Goal: Transaction & Acquisition: Purchase product/service

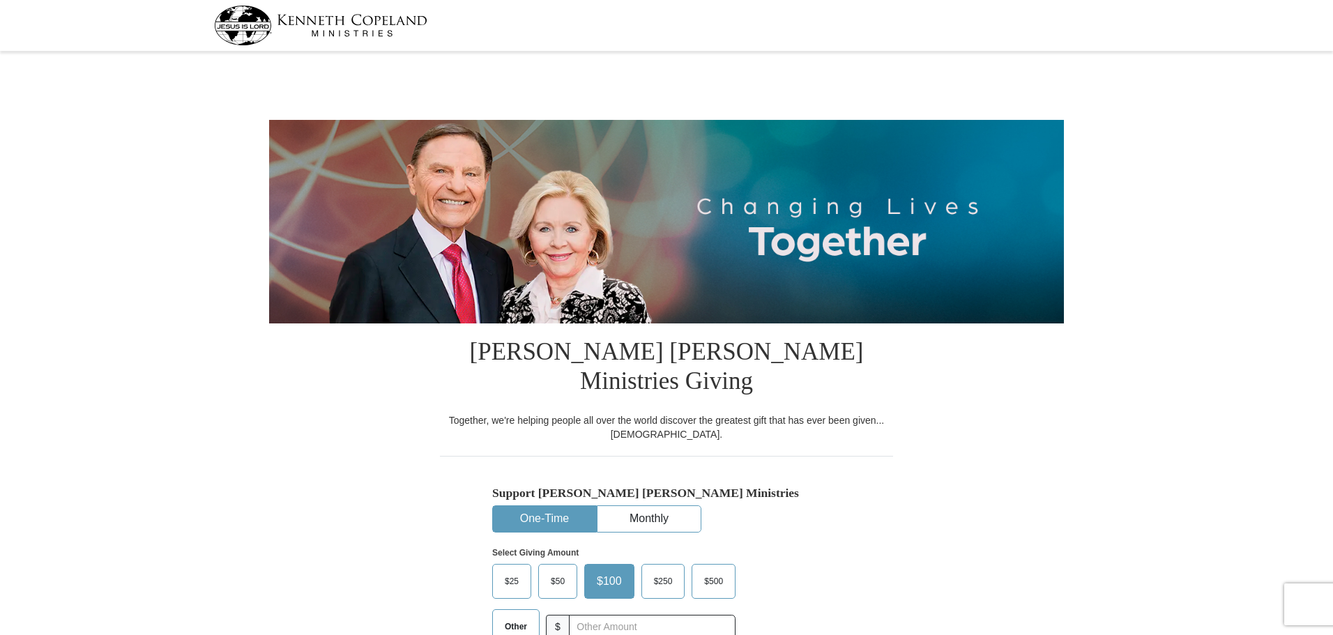
select select "AR"
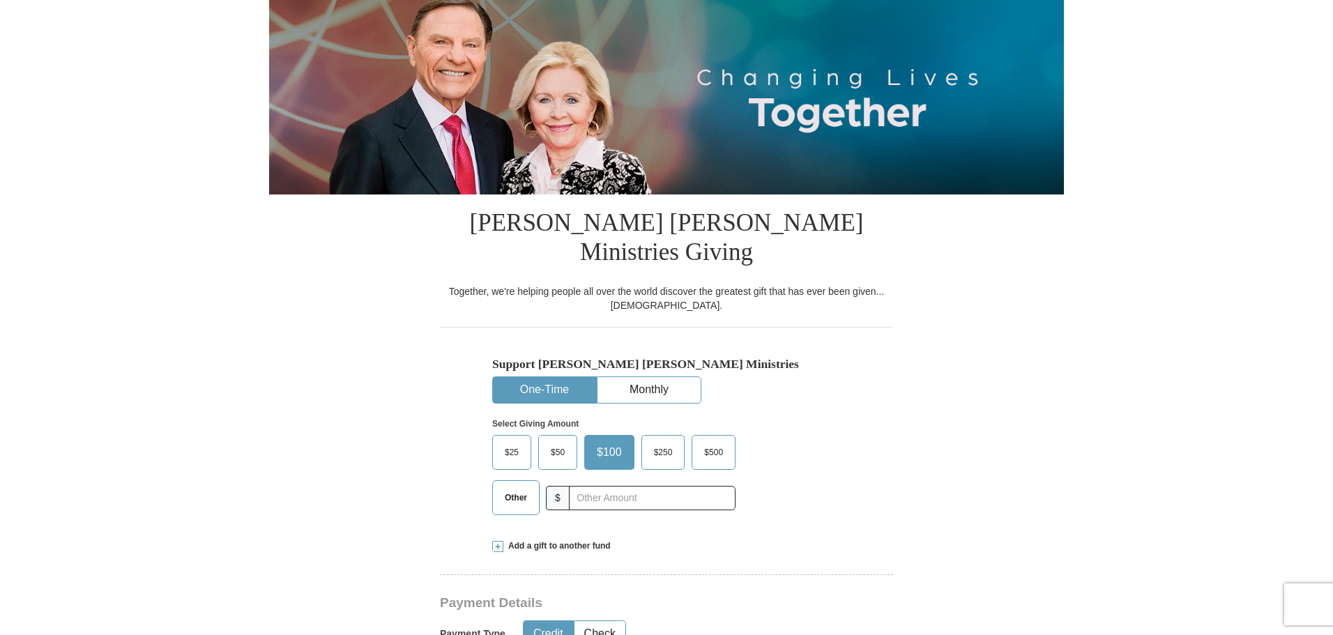
scroll to position [139, 0]
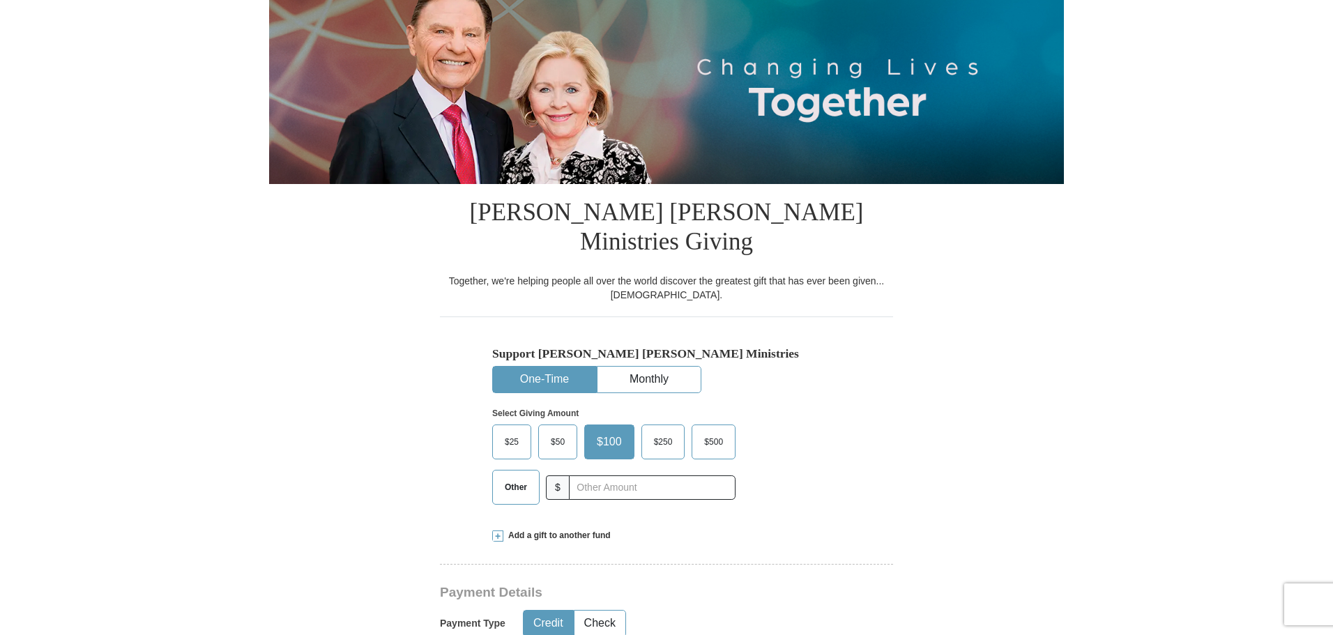
click at [520, 477] on span "Other" at bounding box center [516, 487] width 36 height 21
click at [0, 0] on input "Other" at bounding box center [0, 0] width 0 height 0
type input "550.00"
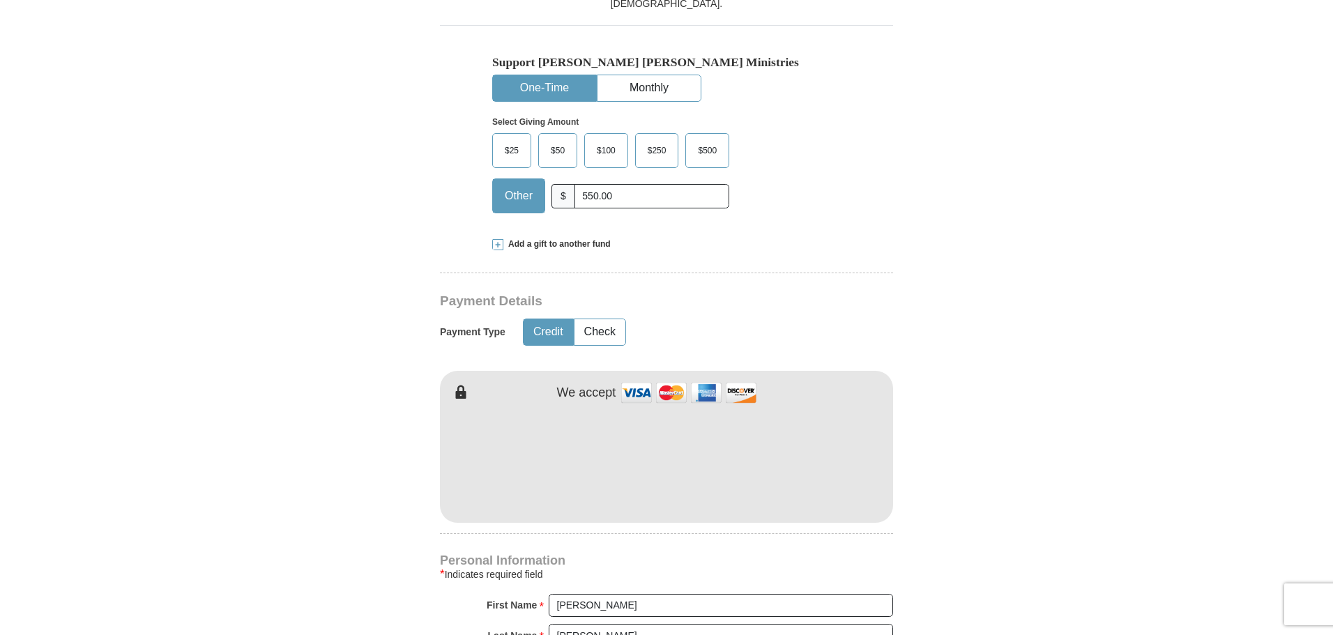
scroll to position [488, 0]
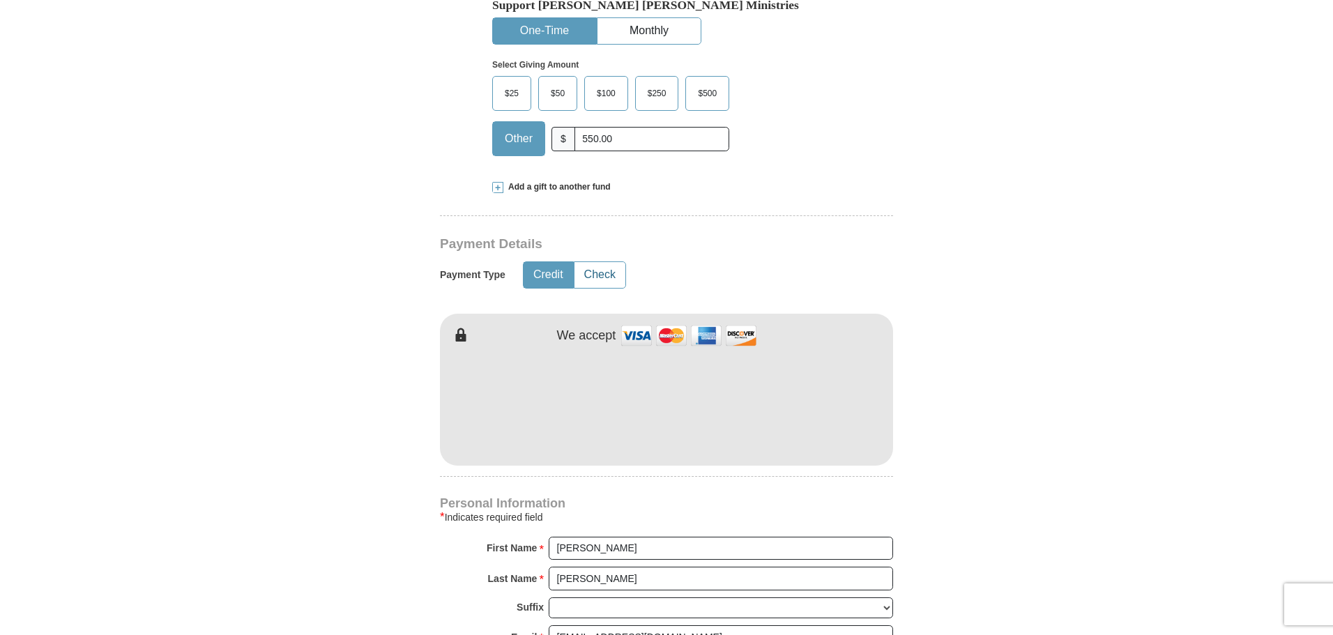
click at [594, 262] on button "Check" at bounding box center [600, 275] width 51 height 26
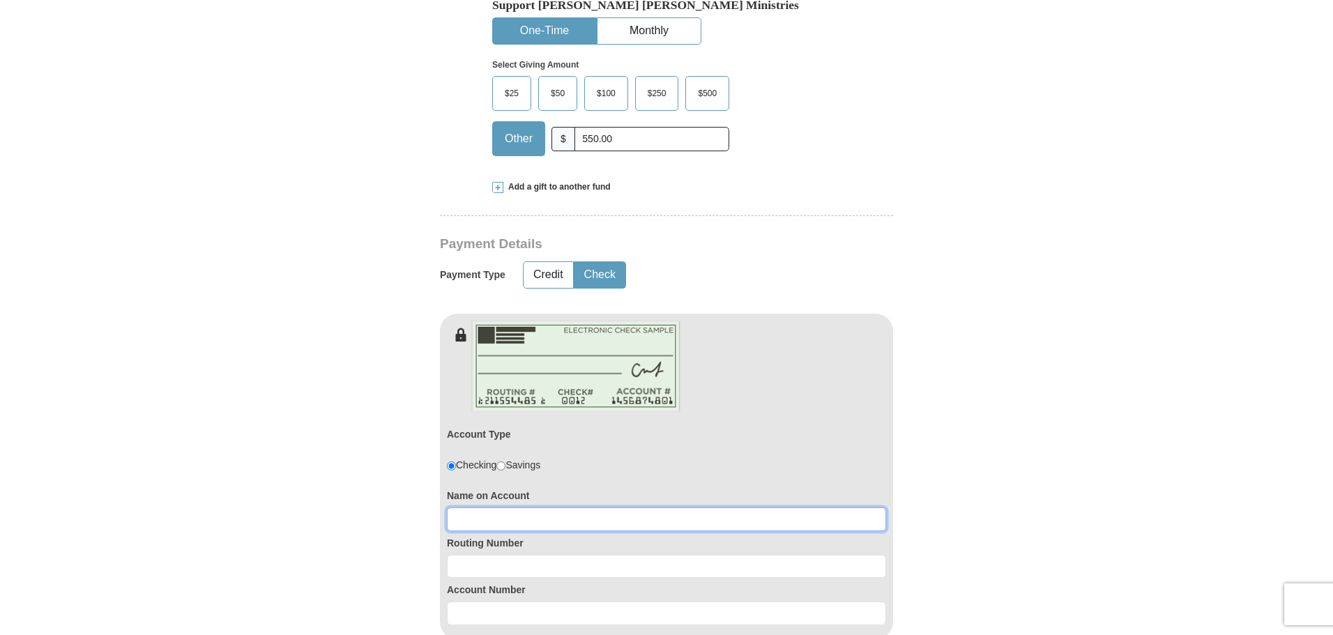
click at [609, 508] on input at bounding box center [666, 520] width 439 height 24
type input "[PERSON_NAME] or [PERSON_NAME]"
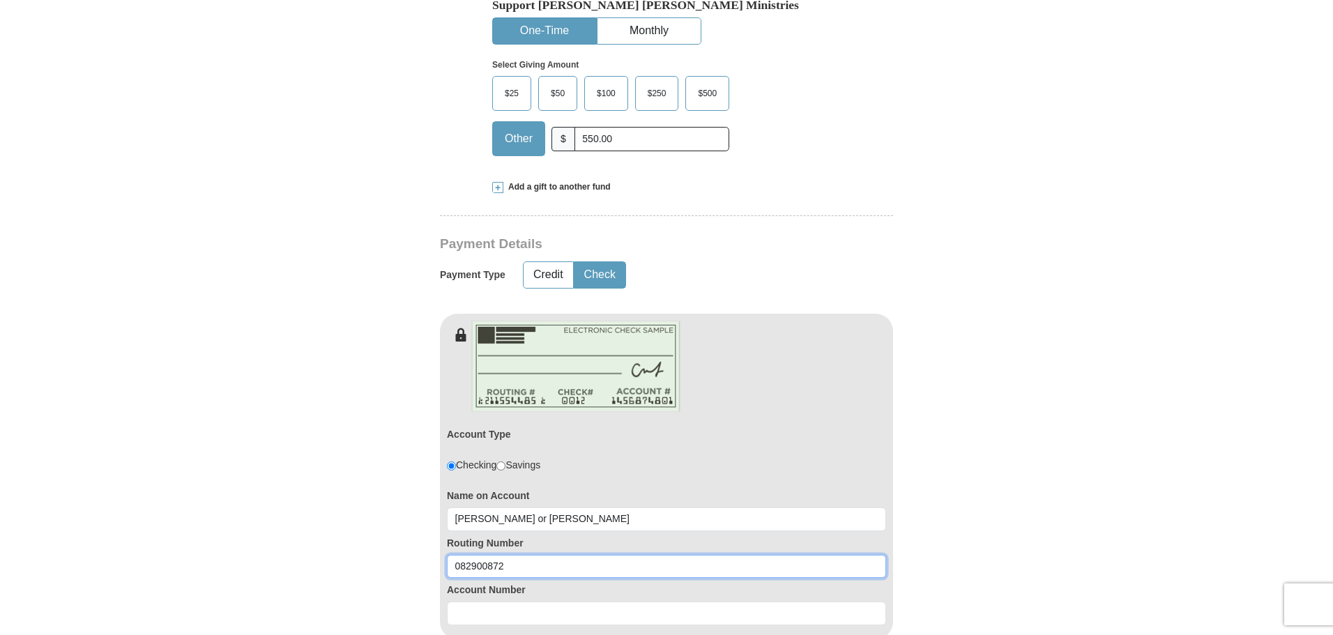
type input "082900872"
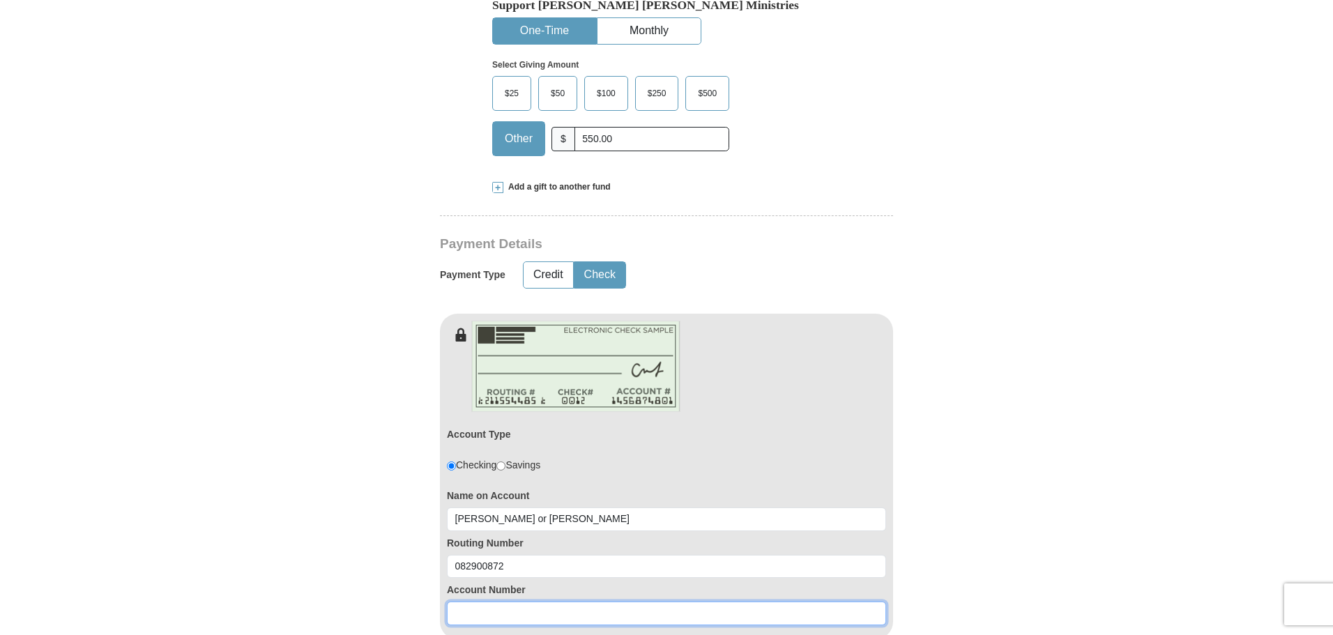
click at [485, 602] on input at bounding box center [666, 614] width 439 height 24
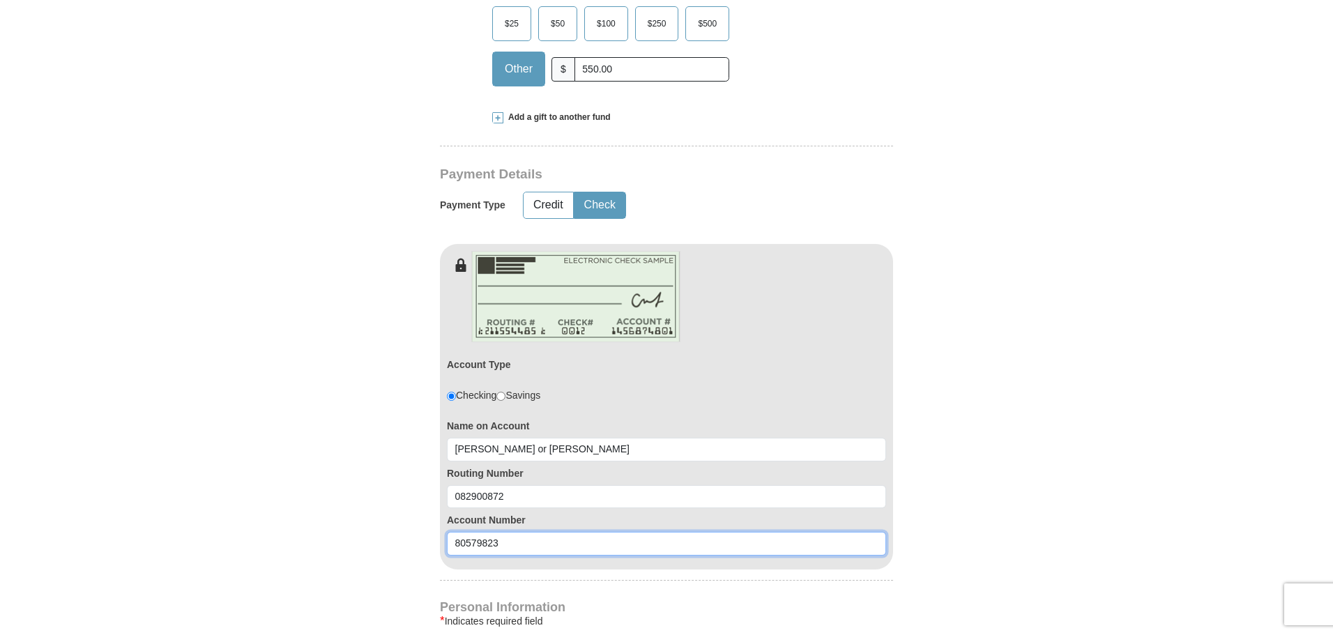
type input "80579823"
click at [274, 427] on form "[PERSON_NAME] [PERSON_NAME] Ministries Giving Together, we're helping people al…" at bounding box center [666, 360] width 795 height 1725
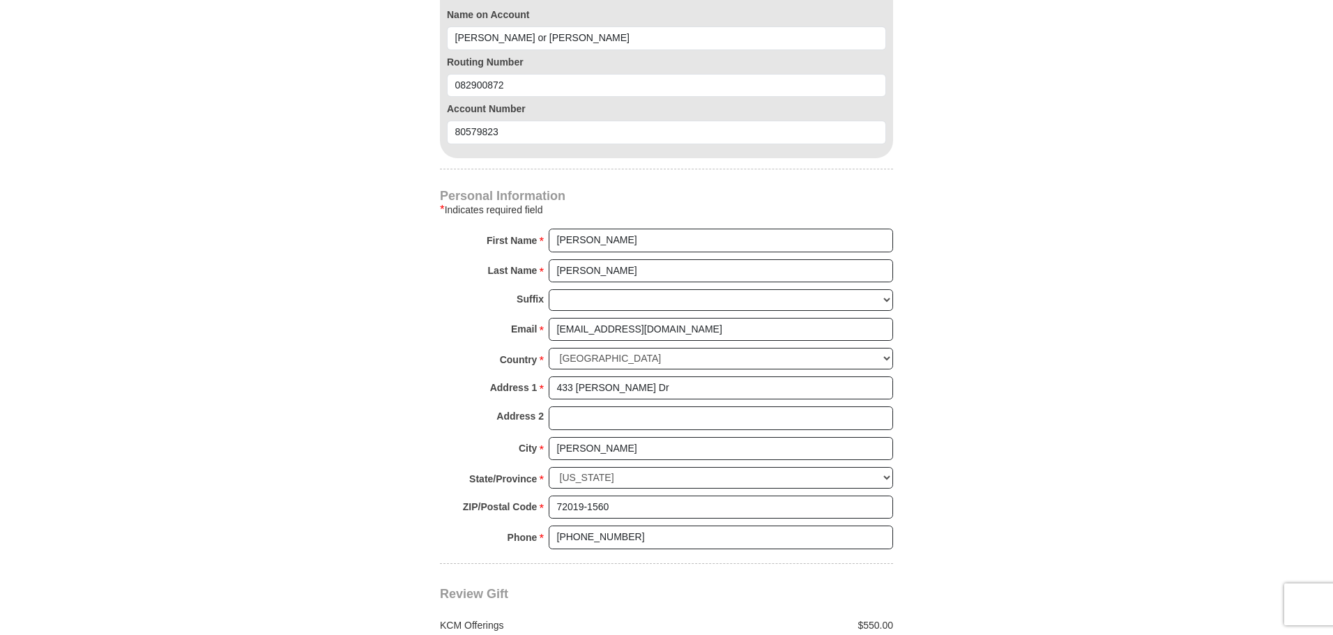
scroll to position [1186, 0]
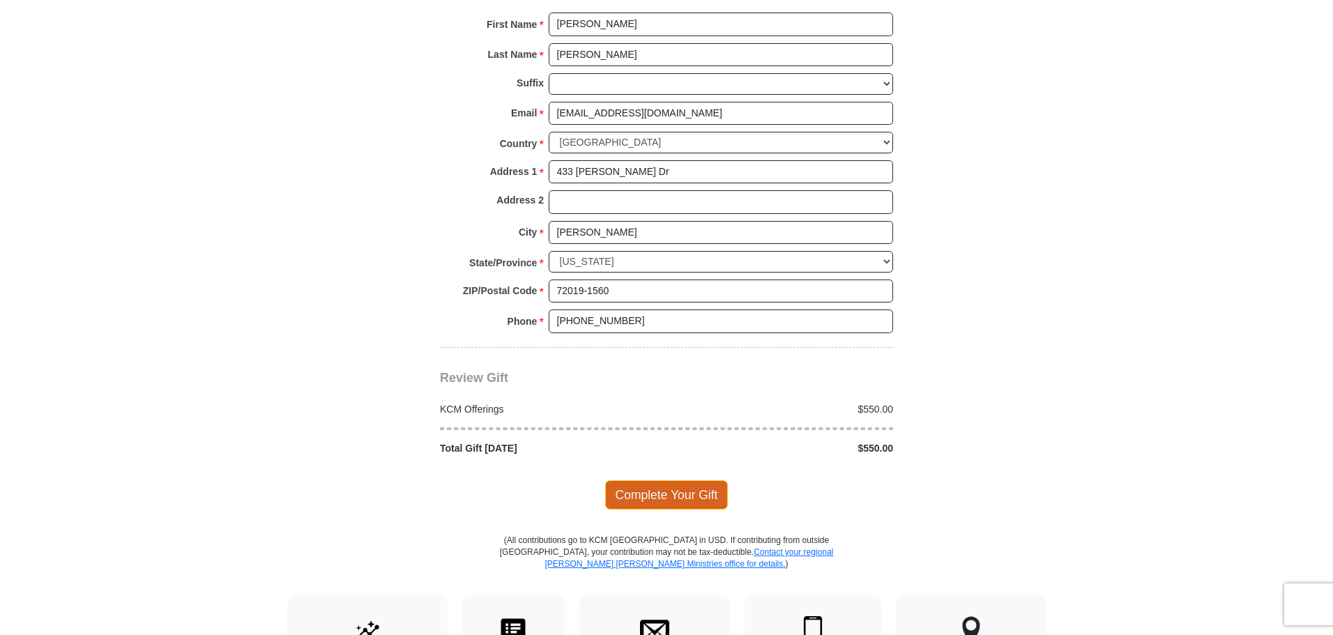
click at [665, 480] on span "Complete Your Gift" at bounding box center [666, 494] width 123 height 29
